Goal: Find specific page/section: Find specific page/section

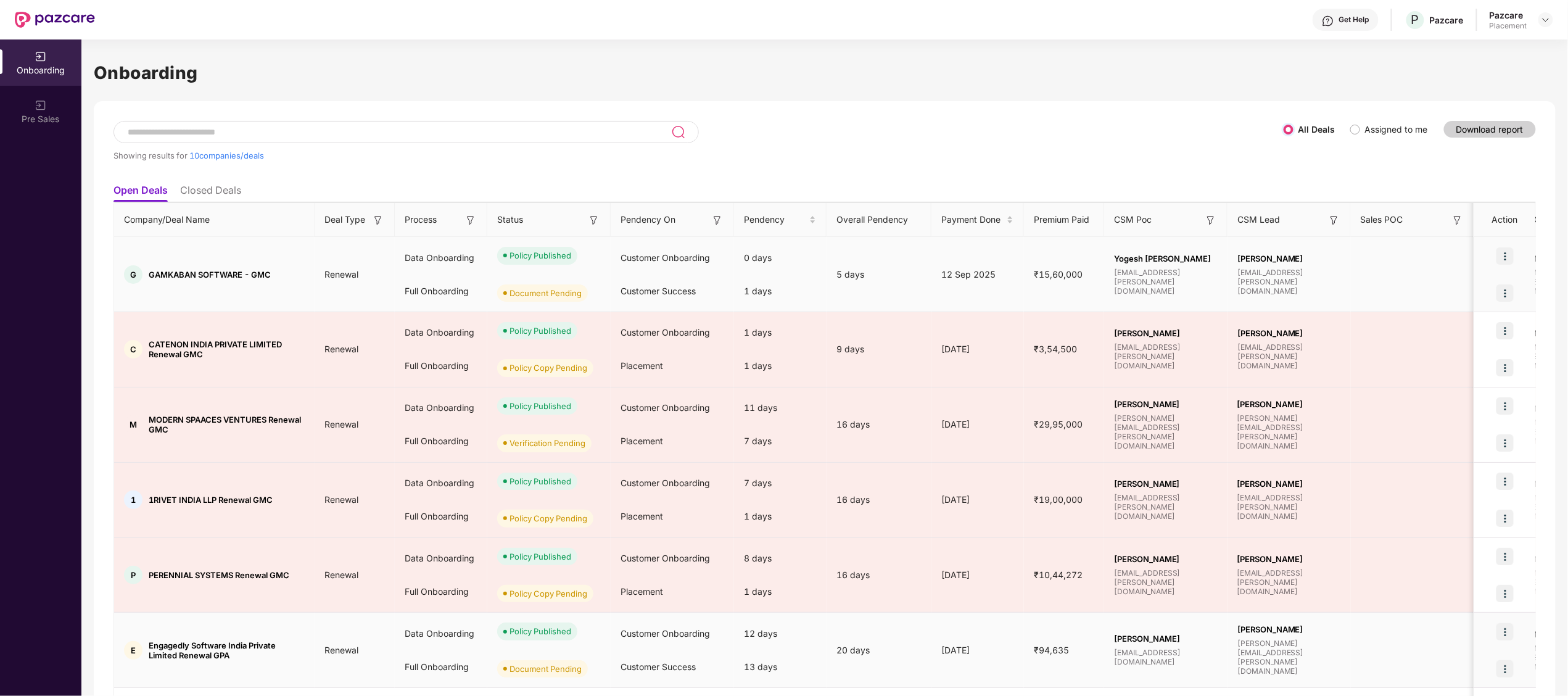
scroll to position [340, 0]
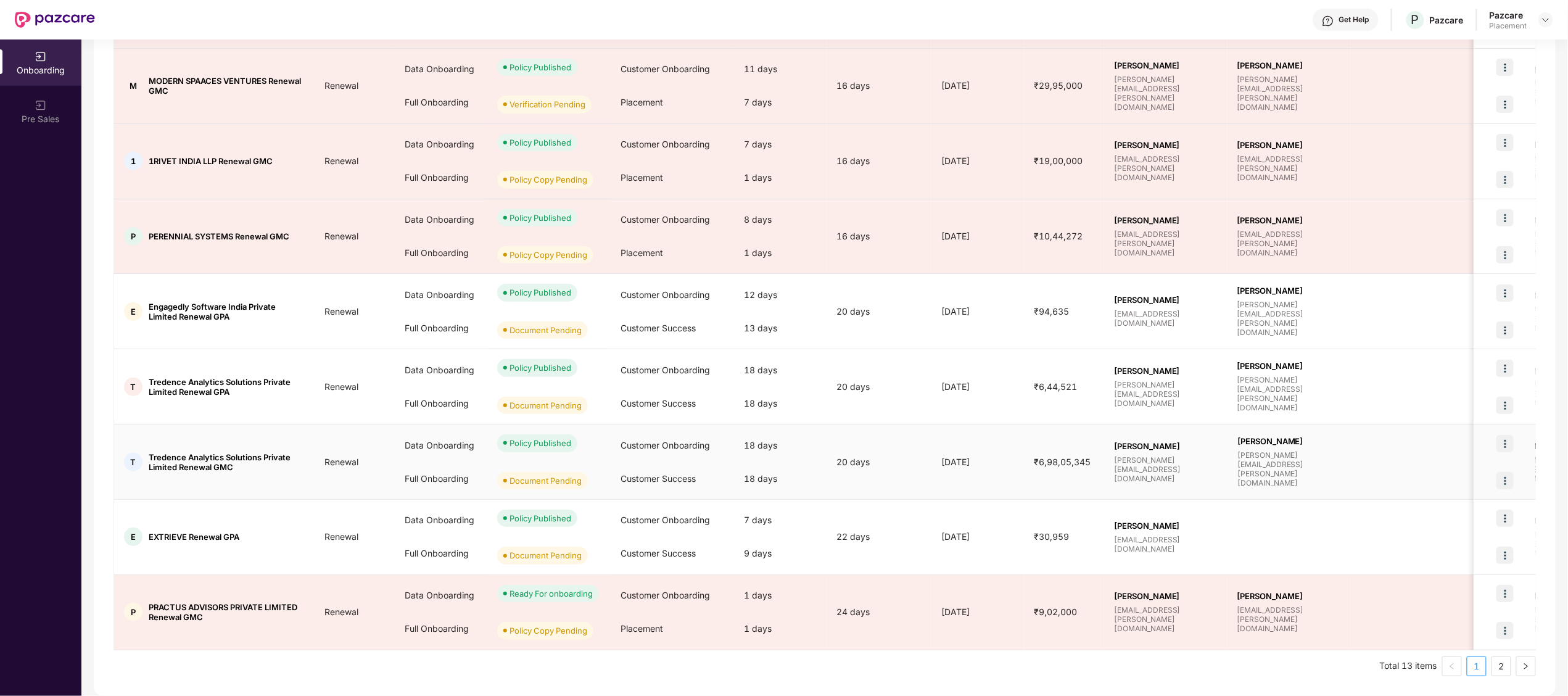
click at [891, 439] on td "20 days" at bounding box center [879, 461] width 105 height 75
click at [1498, 666] on link "2" at bounding box center [1502, 666] width 19 height 19
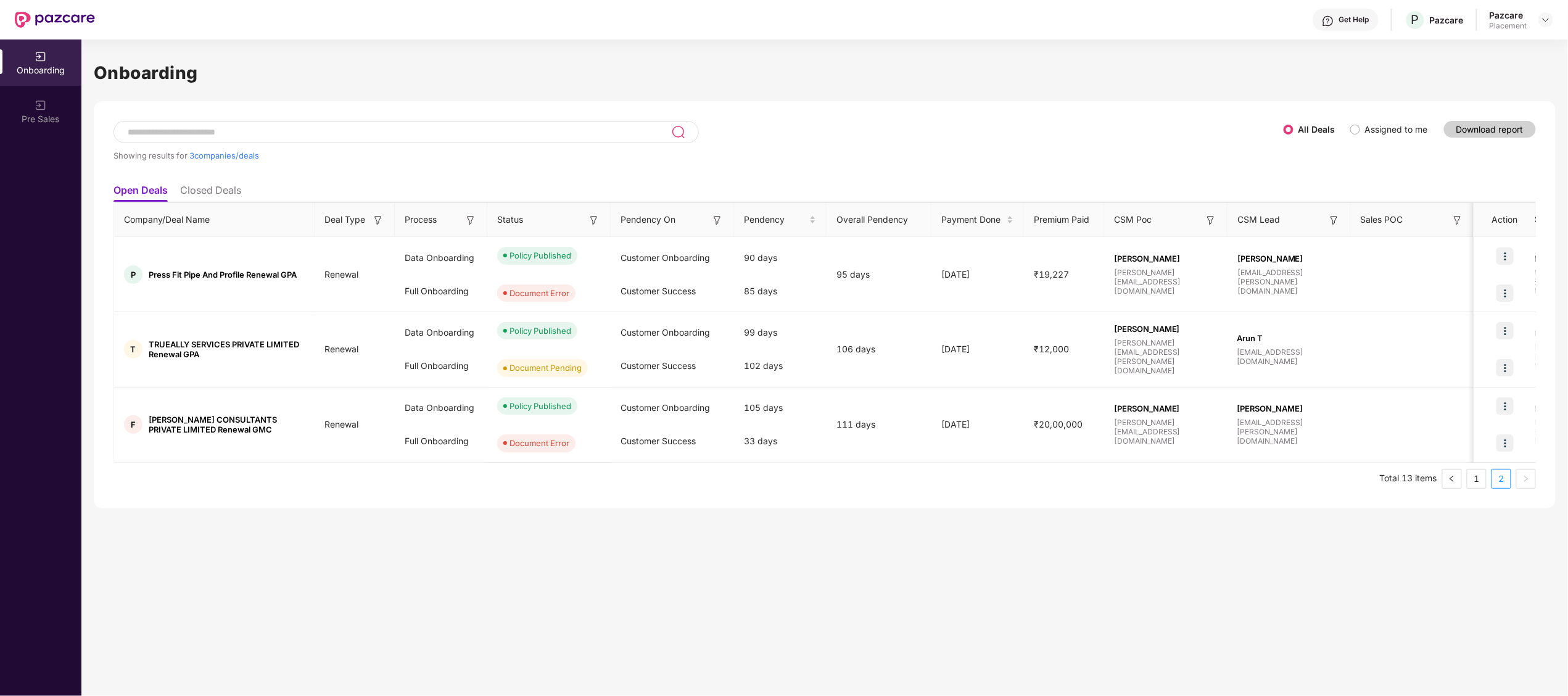
scroll to position [0, 0]
click at [171, 339] on span "TRUEALLY SERVICES PRIVATE LIMITED Renewal GPA" at bounding box center [227, 349] width 156 height 20
copy span "TRUEALLY"
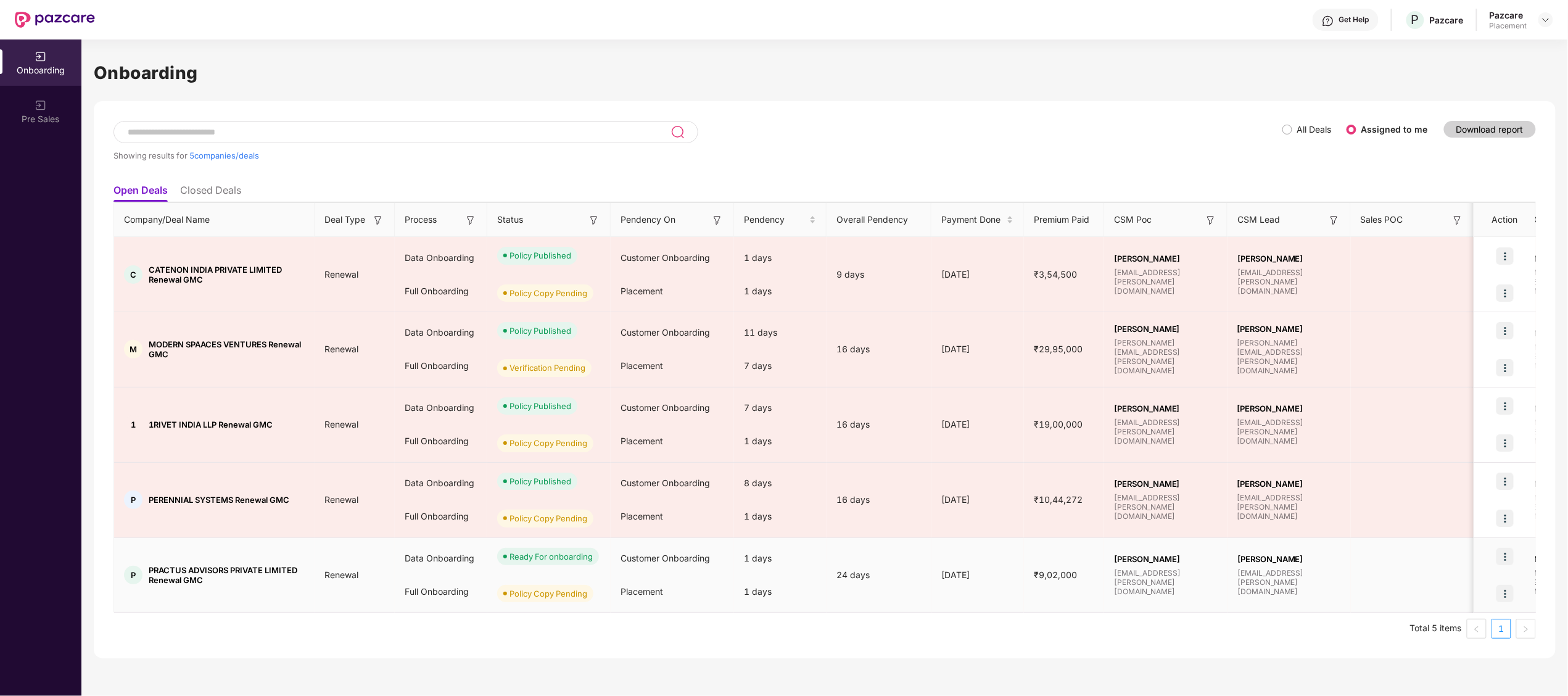
click at [171, 566] on span "PRACTUS ADVISORS PRIVATE LIMITED Renewal GMC" at bounding box center [227, 575] width 156 height 20
copy span "PRACTUS"
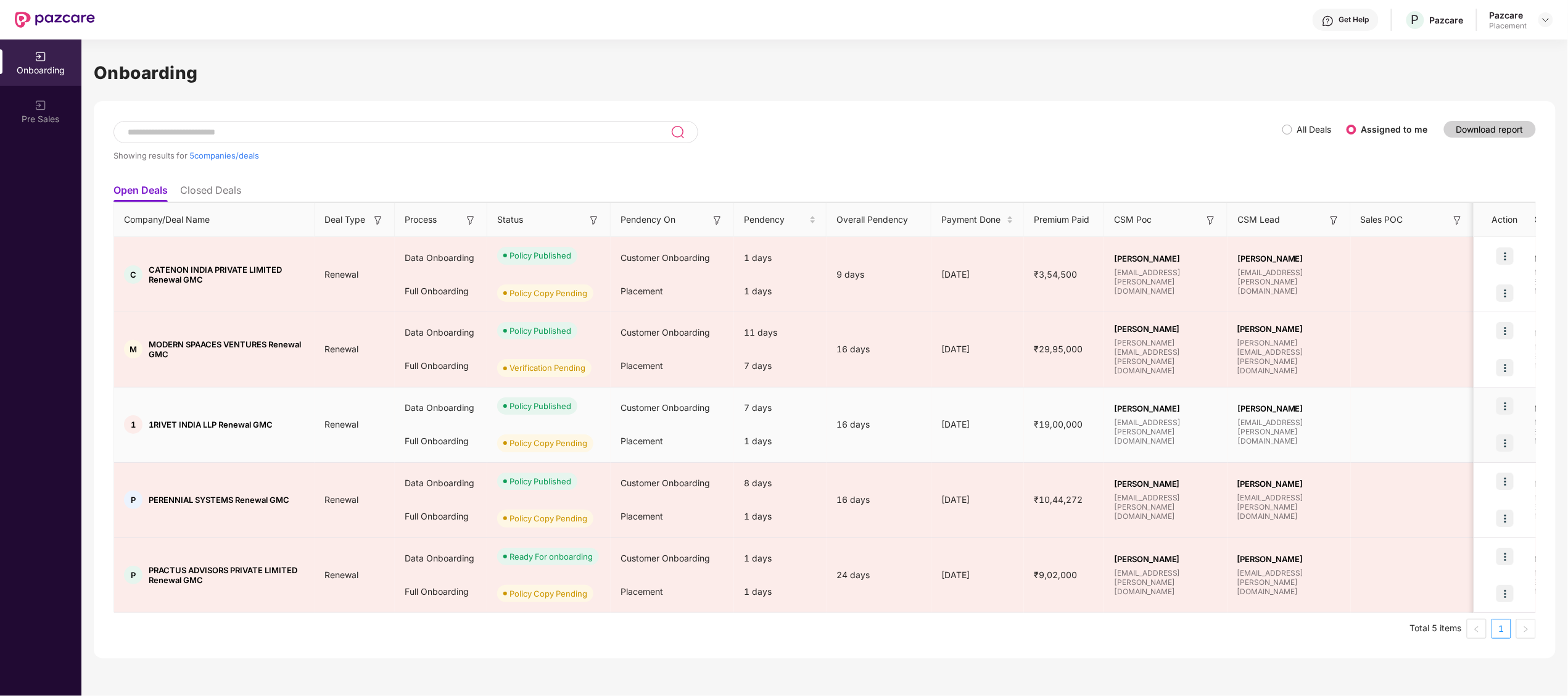
click at [284, 402] on td "1 1RIVET INDIA LLP Renewal GMC" at bounding box center [215, 425] width 201 height 75
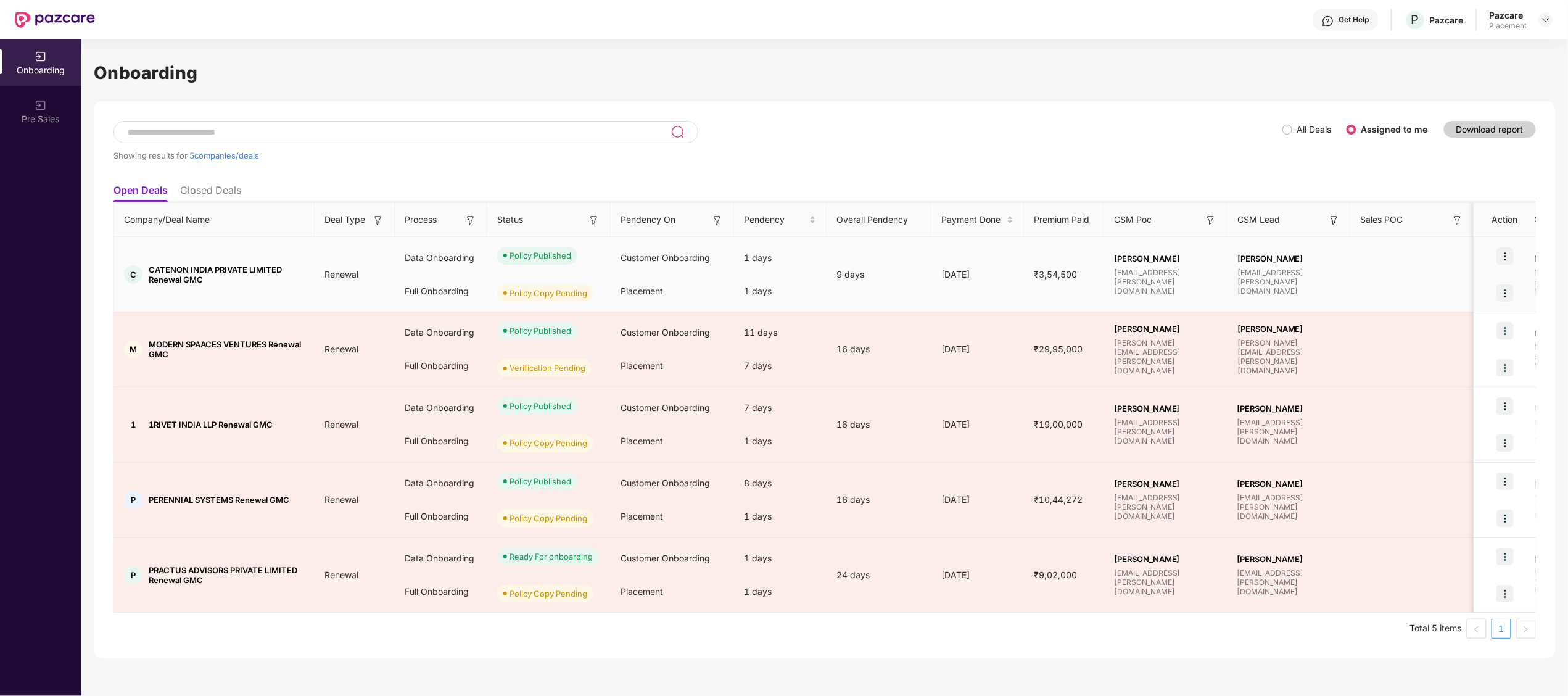
click at [168, 275] on span "CATENON INDIA PRIVATE LIMITED Renewal GMC" at bounding box center [227, 275] width 156 height 20
